Goal: Task Accomplishment & Management: Use online tool/utility

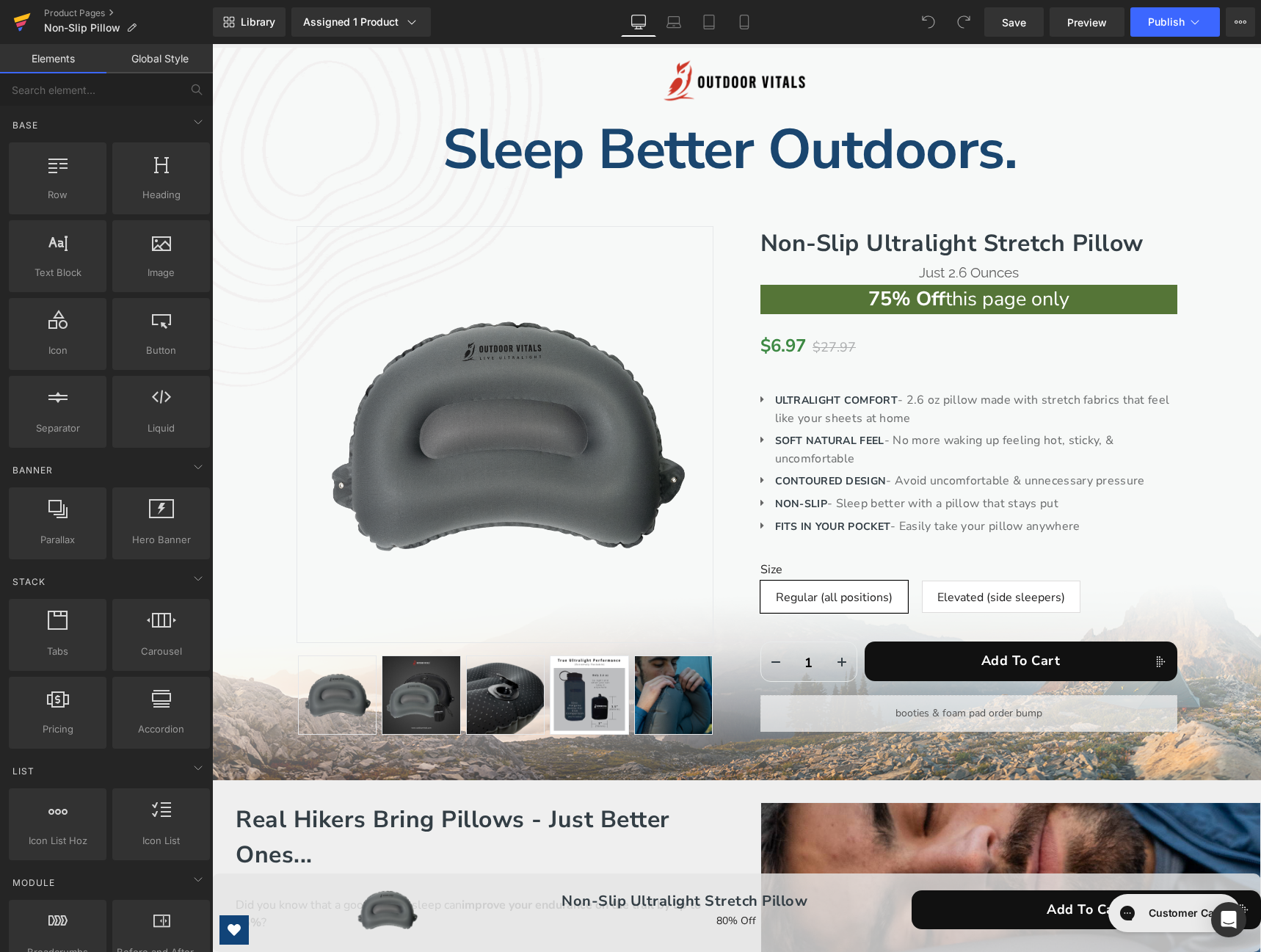
click at [20, 15] on icon at bounding box center [22, 22] width 17 height 37
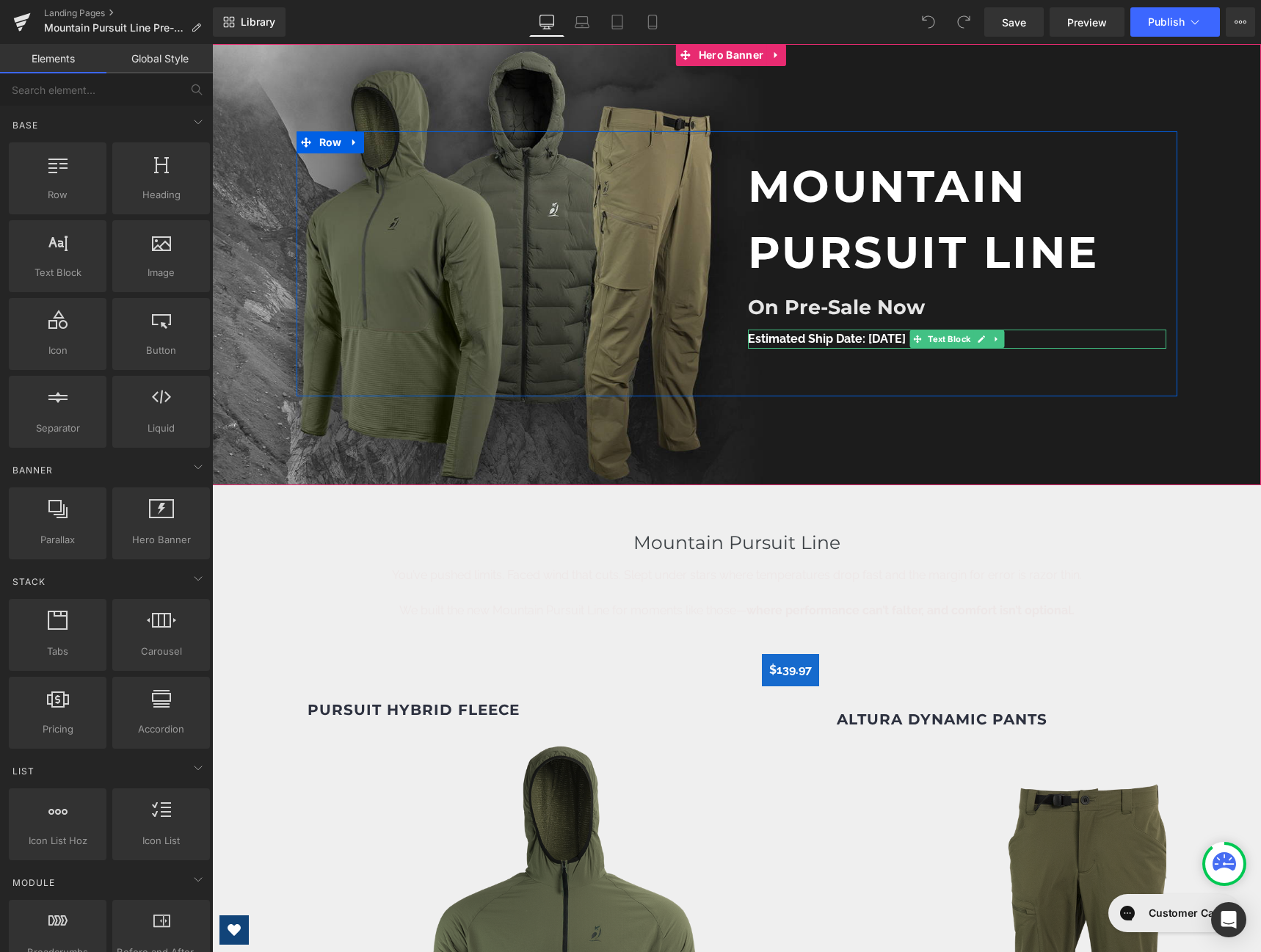
click at [849, 340] on strong "Estimated Ship Date: September 1st" at bounding box center [827, 338] width 158 height 14
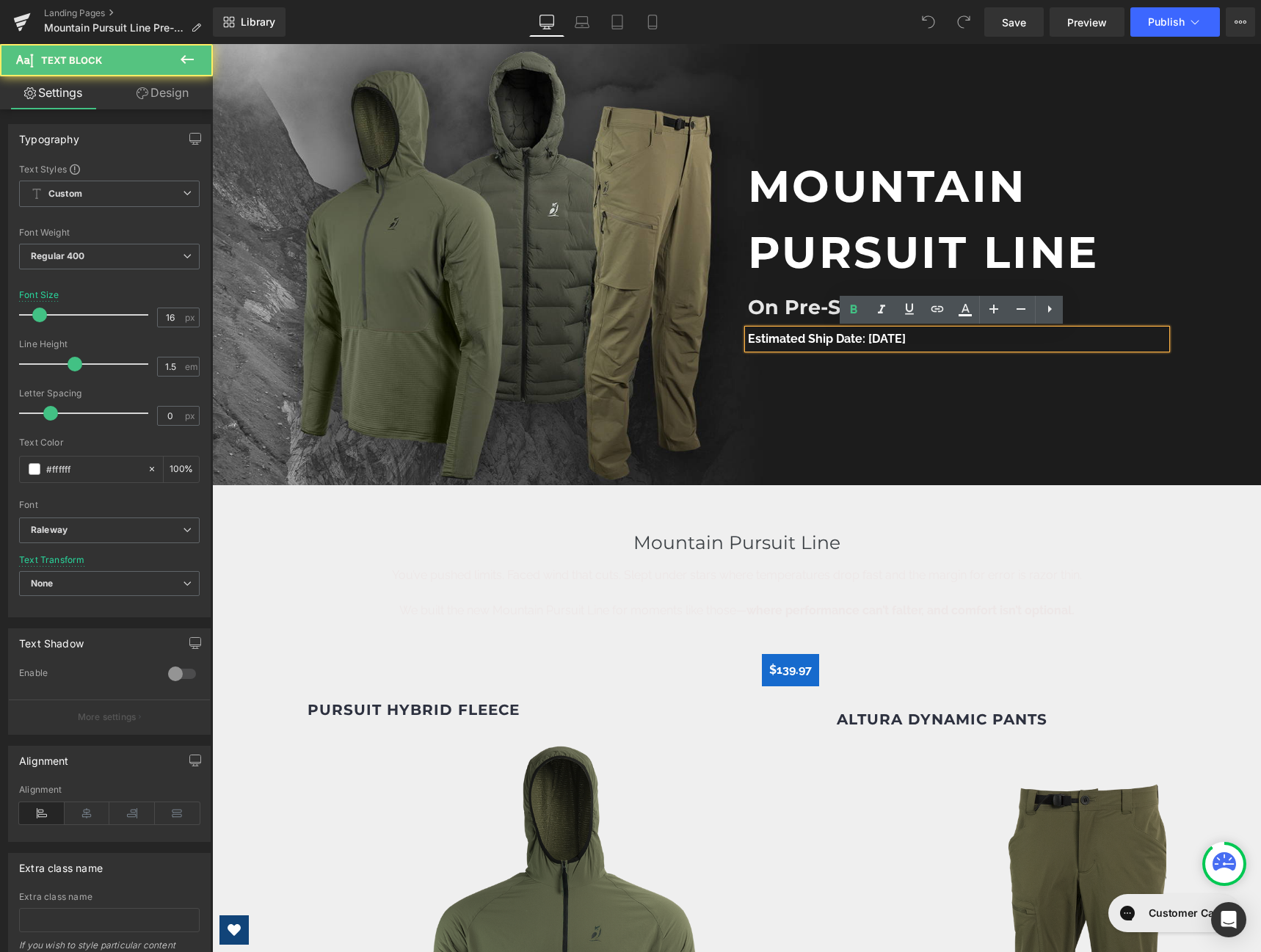
drag, startPoint x: 947, startPoint y: 336, endPoint x: 930, endPoint y: 341, distance: 17.7
click at [930, 341] on p "Estimated Ship Date: September 1st" at bounding box center [957, 339] width 419 height 19
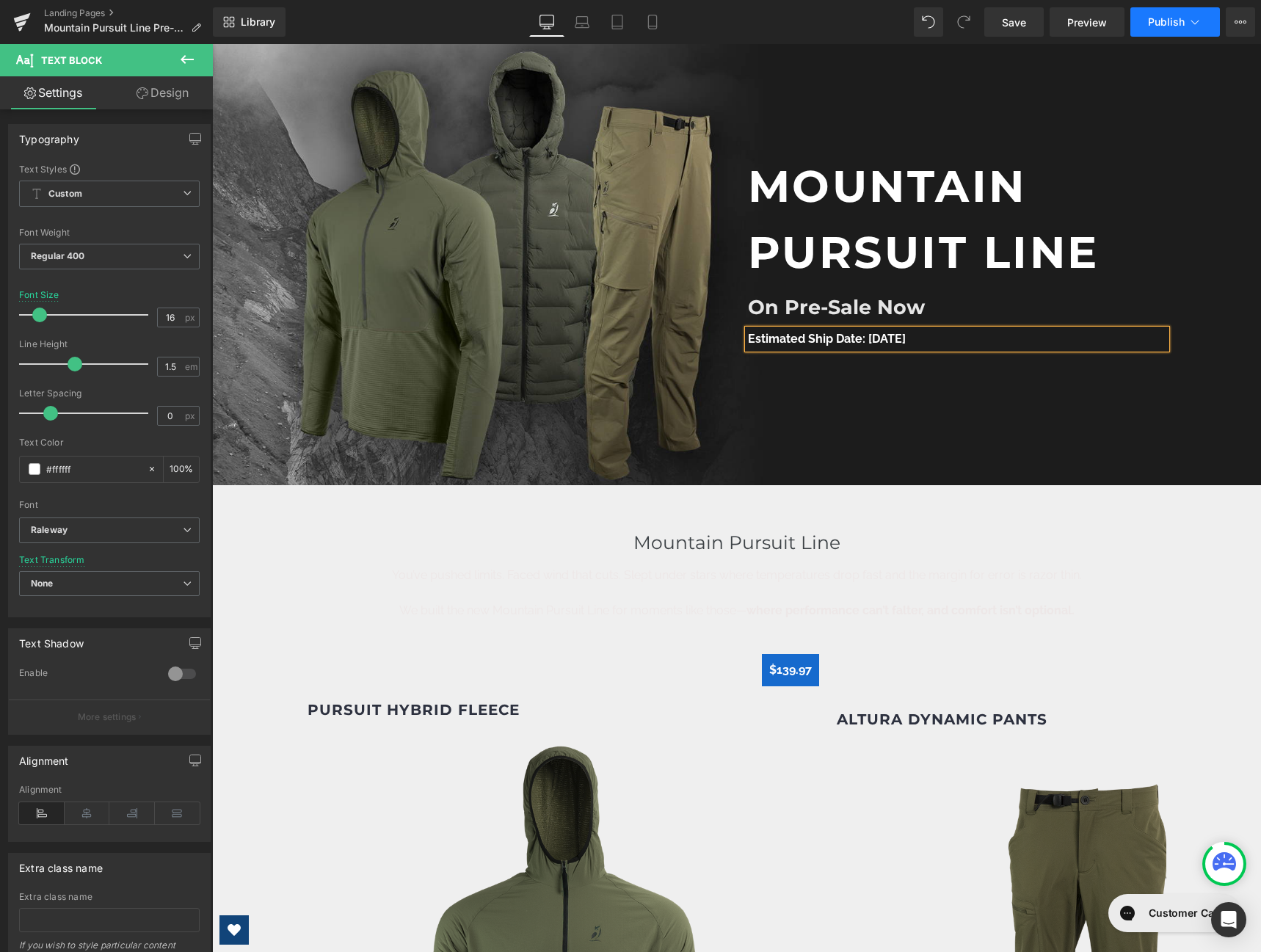
click at [1152, 22] on span "Publish" at bounding box center [1166, 22] width 37 height 12
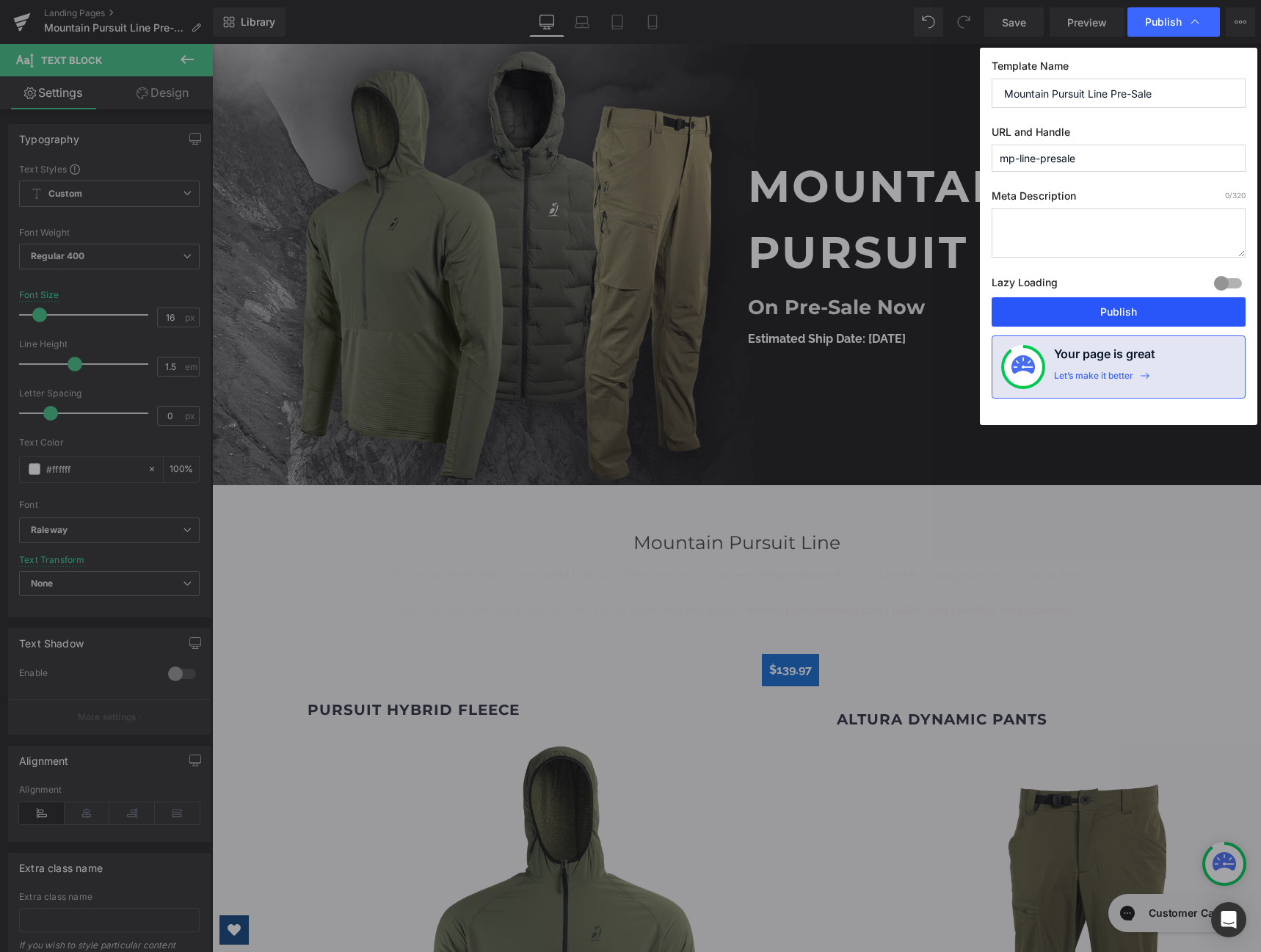
drag, startPoint x: 1113, startPoint y: 308, endPoint x: 886, endPoint y: 267, distance: 230.7
click at [1113, 308] on button "Publish" at bounding box center [1119, 312] width 254 height 29
